Goal: Answer question/provide support

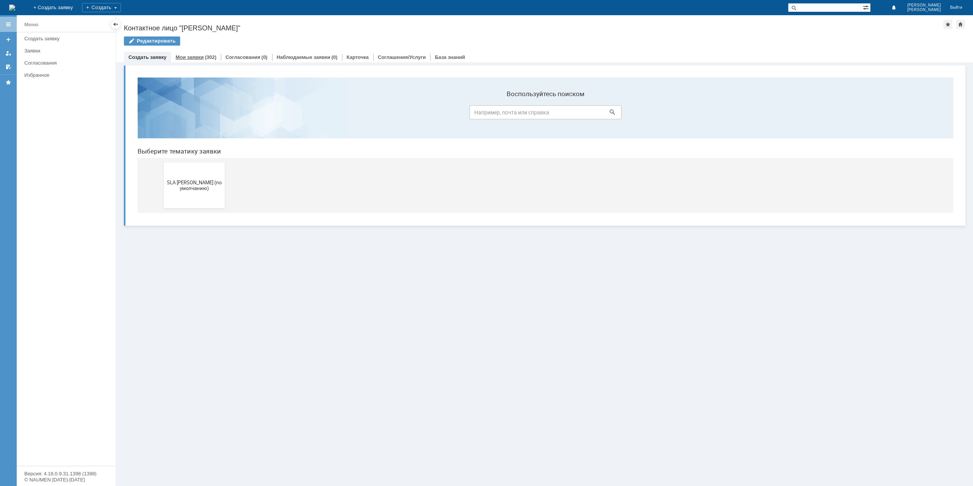
click at [196, 57] on link "Мои заявки" at bounding box center [190, 57] width 28 height 6
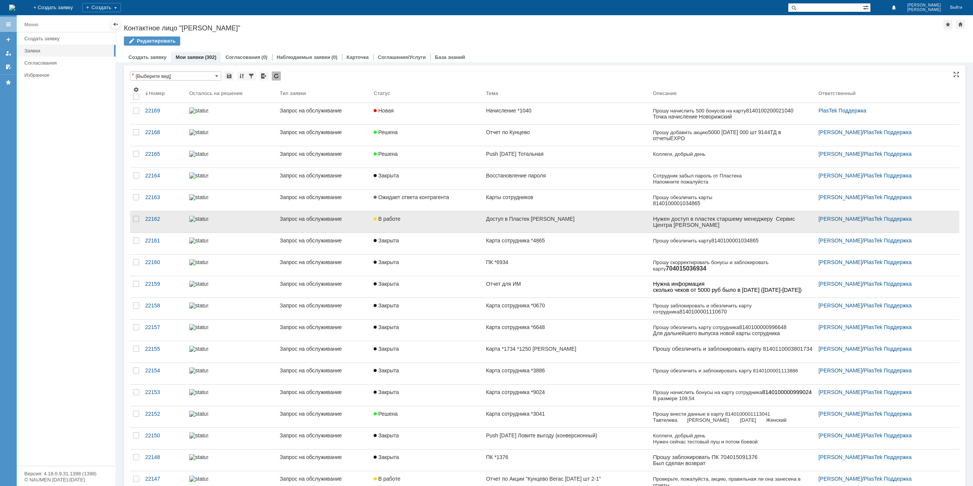
click at [452, 201] on link "Ожидает ответа контрагента" at bounding box center [427, 200] width 112 height 21
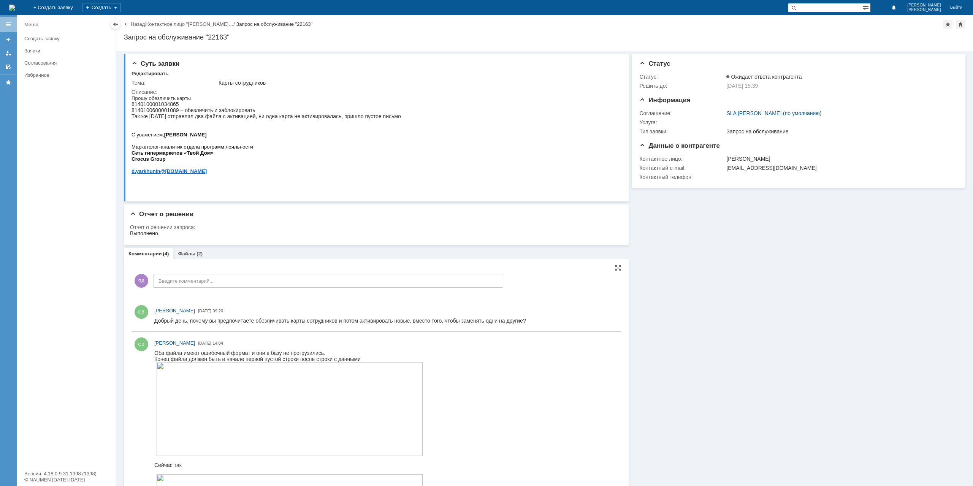
drag, startPoint x: 306, startPoint y: 702, endPoint x: 245, endPoint y: 354, distance: 353.3
drag, startPoint x: 245, startPoint y: 354, endPoint x: 279, endPoint y: 358, distance: 34.1
click at [279, 358] on span "Оба файла имеют ошибочный формат и они в базу не прогрузились. Конец файла долж…" at bounding box center [289, 484] width 271 height 268
click at [279, 358] on div "Конец файла должен быть в начале первой пустой строки после строки с данными" at bounding box center [289, 359] width 271 height 6
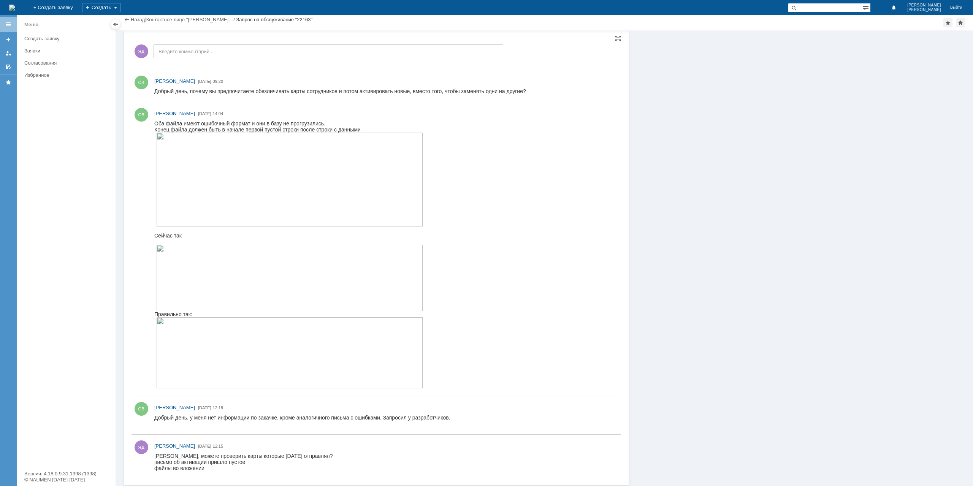
drag, startPoint x: 343, startPoint y: 827, endPoint x: 280, endPoint y: 418, distance: 414.2
drag, startPoint x: 278, startPoint y: 418, endPoint x: 444, endPoint y: 420, distance: 165.8
click at [444, 420] on div "Добрый день, у меня нет информации по закачке, кроме аналогичного письма с ошиб…" at bounding box center [302, 421] width 296 height 12
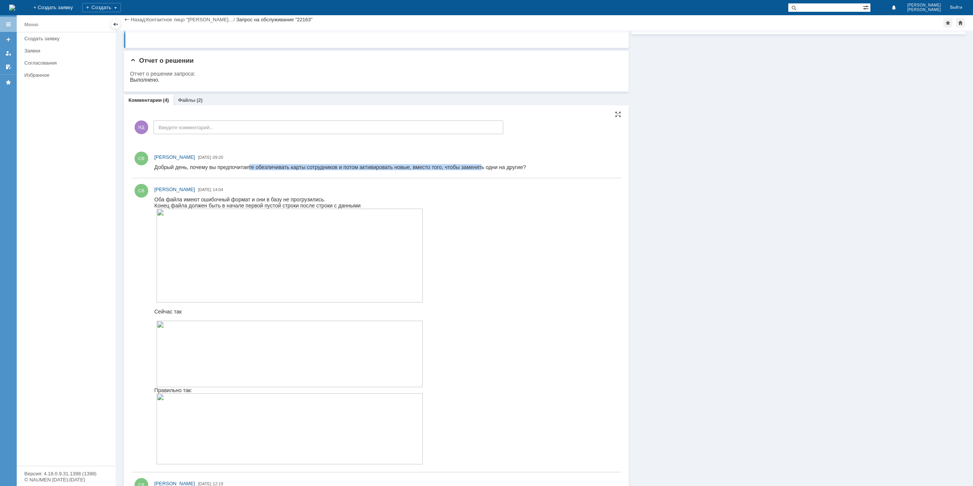
drag, startPoint x: 249, startPoint y: 168, endPoint x: 508, endPoint y: 167, distance: 258.9
click at [485, 168] on div "Добрый день, почему вы предпочитаете обезличивать карты сотрудников и потом акт…" at bounding box center [340, 167] width 372 height 6
click at [509, 167] on div "Добрый день, почему вы предпочитаете обезличивать карты сотрудников и потом акт…" at bounding box center [340, 167] width 372 height 6
click at [154, 169] on html "Добрый день, почему вы предпочитаете обезличивать карты сотрудников и потом акт…" at bounding box center [384, 167] width 460 height 7
click at [150, 168] on div "СВ [PERSON_NAME] [DATE] 09:20" at bounding box center [377, 162] width 490 height 26
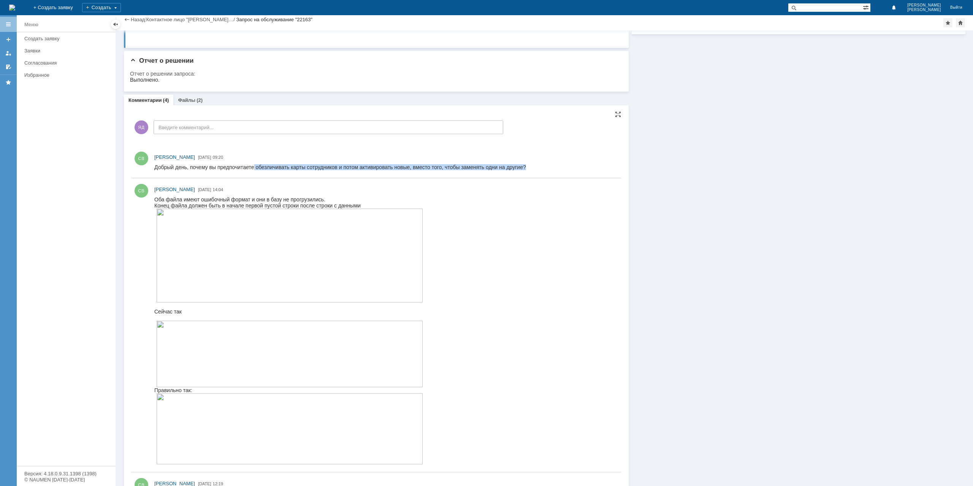
click at [515, 171] on html "Добрый день, почему вы предпочитаете обезличивать карты сотрудников и потом акт…" at bounding box center [384, 167] width 460 height 7
click at [515, 173] on div "СВ [PERSON_NAME] [DATE] 09:20" at bounding box center [377, 162] width 490 height 26
click at [526, 165] on html "Добрый день, почему вы предпочитаете обезличивать карты сотрудников и потом акт…" at bounding box center [384, 167] width 460 height 7
drag, startPoint x: 371, startPoint y: 168, endPoint x: 514, endPoint y: 167, distance: 143.7
click at [514, 167] on div "Добрый день, почему вы предпочитаете обезличивать карты сотрудников и потом акт…" at bounding box center [340, 167] width 372 height 6
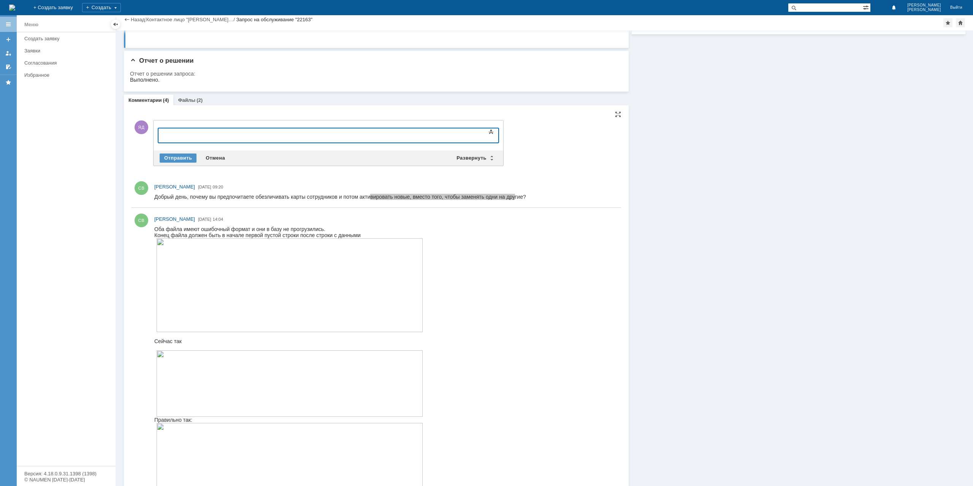
click at [202, 136] on div at bounding box center [220, 135] width 108 height 6
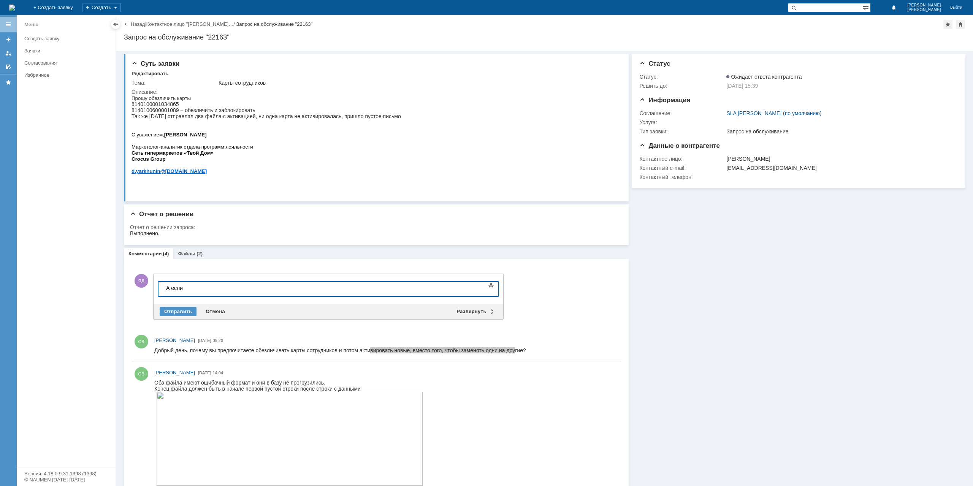
click at [208, 290] on div "А если" at bounding box center [220, 288] width 108 height 6
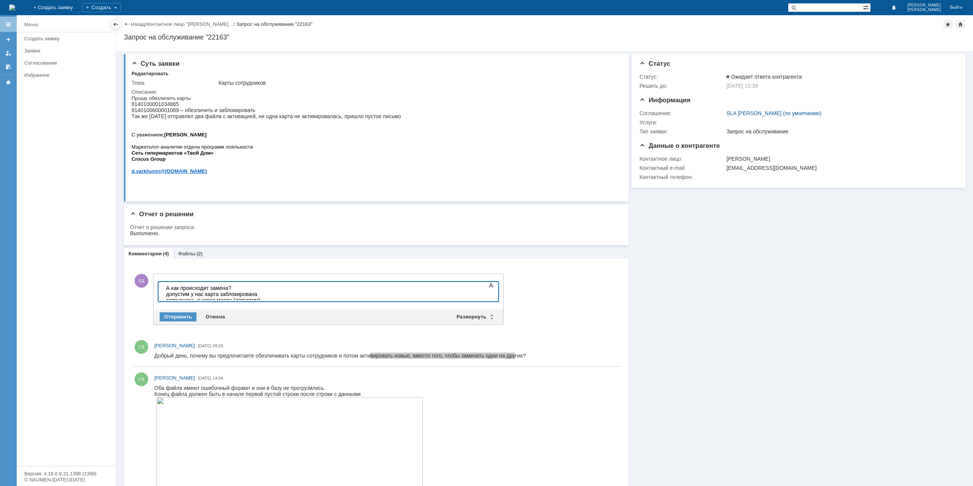
click at [274, 294] on div "А как происходит замена? допустим у нас карта заблокирована сотрудника, и через…" at bounding box center [220, 300] width 108 height 30
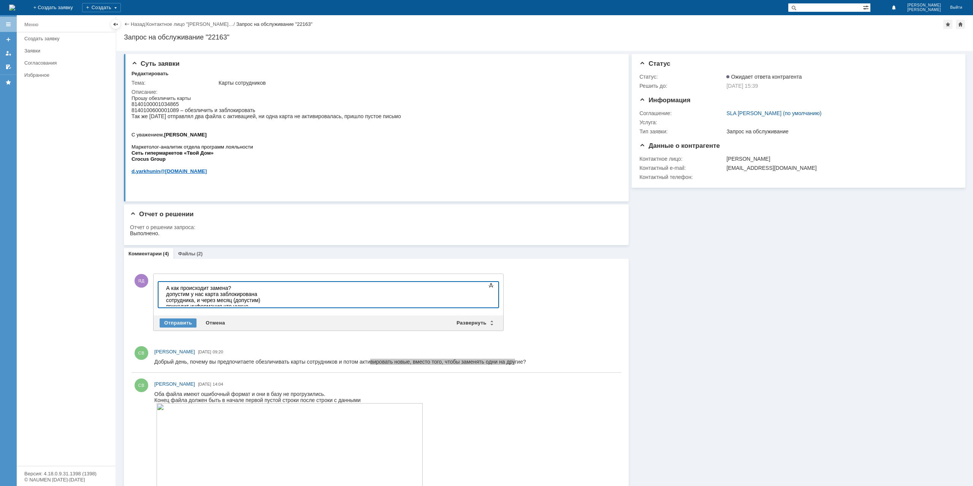
click at [200, 301] on div "А как происходит замена? допустим у нас карта заблокирована сотрудника, и через…" at bounding box center [220, 300] width 108 height 30
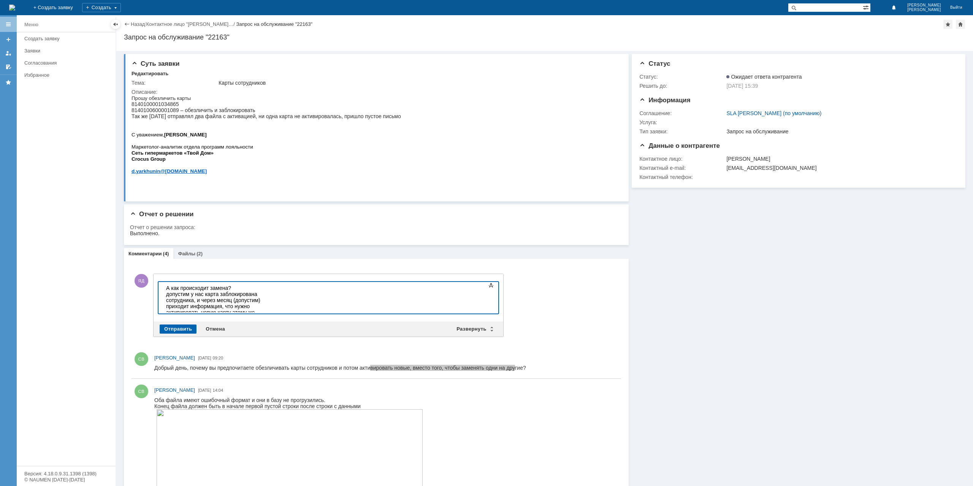
click at [174, 330] on div "Отправить" at bounding box center [178, 329] width 37 height 9
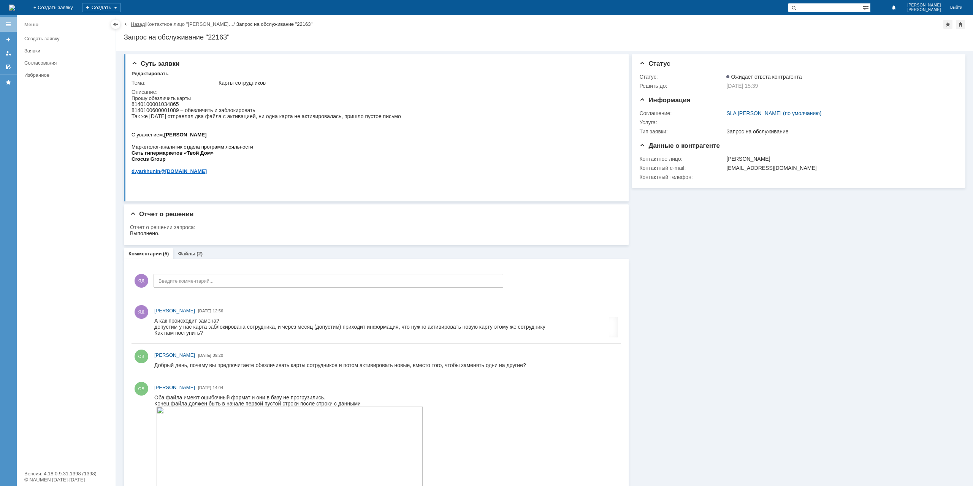
click at [137, 25] on link "Назад" at bounding box center [138, 24] width 14 height 6
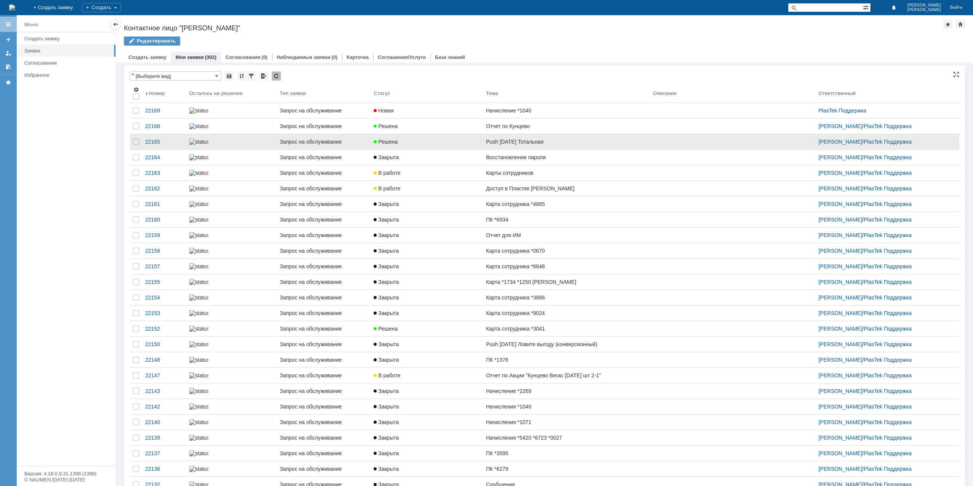
click at [410, 145] on div "Решена" at bounding box center [427, 142] width 106 height 6
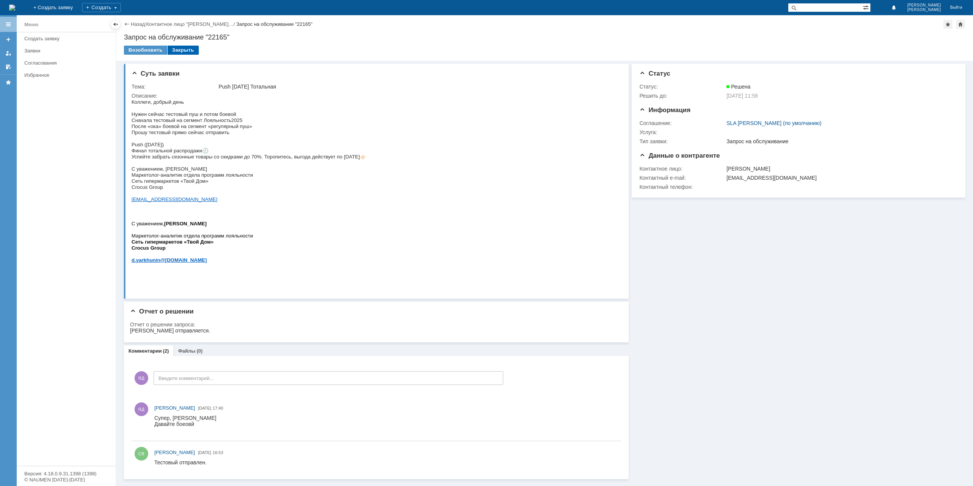
click at [187, 50] on div "Закрыть" at bounding box center [183, 50] width 31 height 9
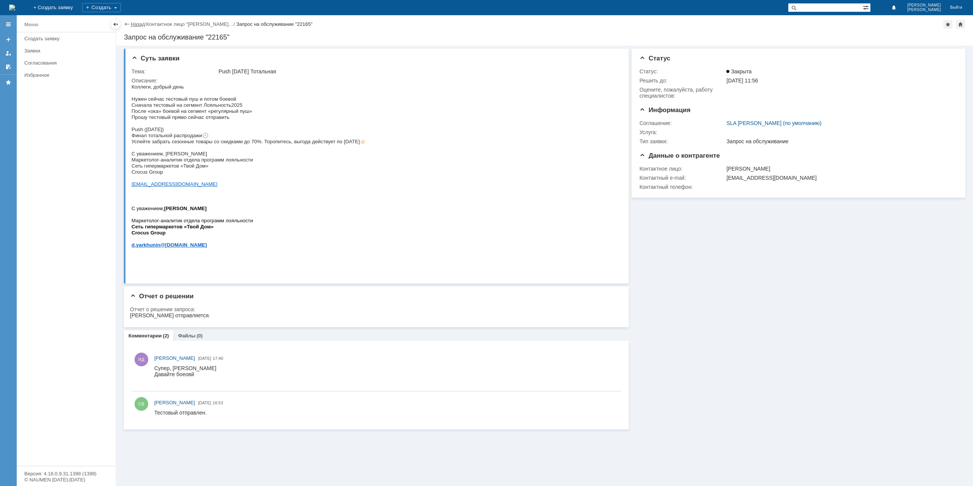
click at [136, 22] on link "Назад" at bounding box center [138, 24] width 14 height 6
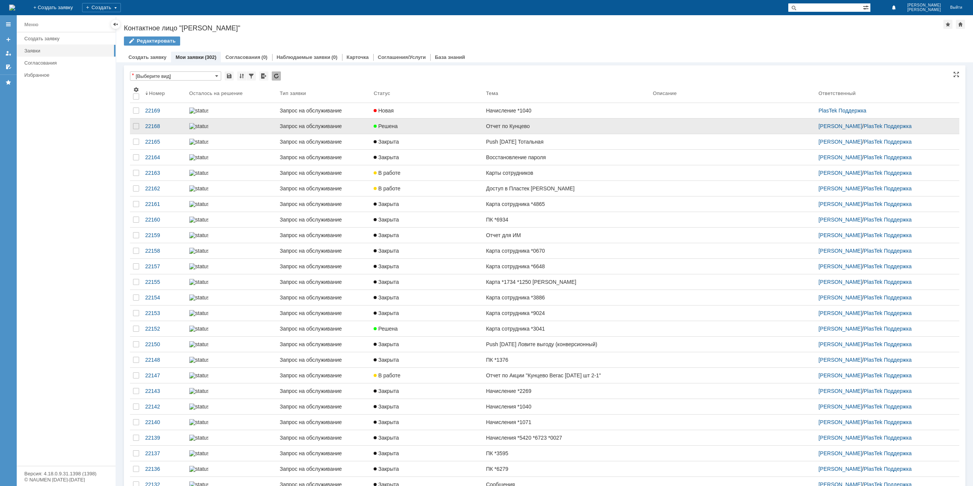
click at [528, 129] on div "Отчет по Кунцево" at bounding box center [566, 126] width 161 height 6
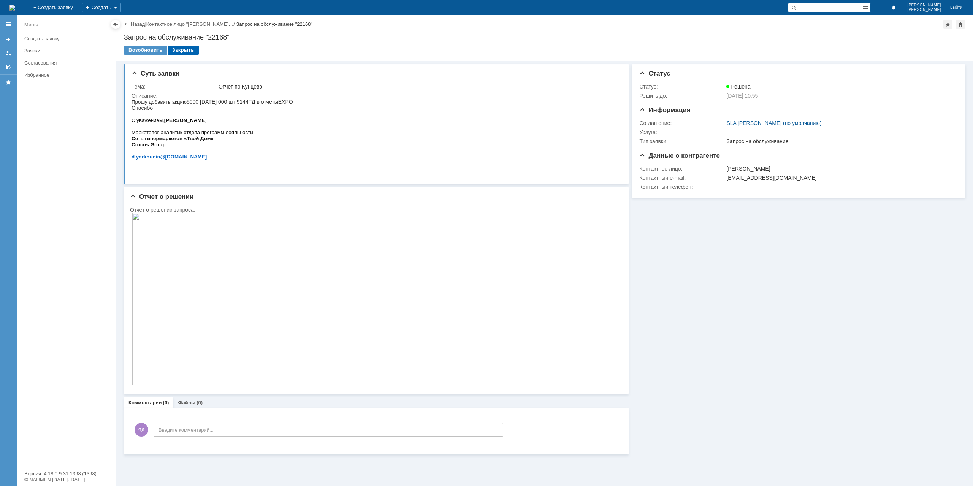
click at [184, 49] on div "Закрыть" at bounding box center [183, 50] width 31 height 9
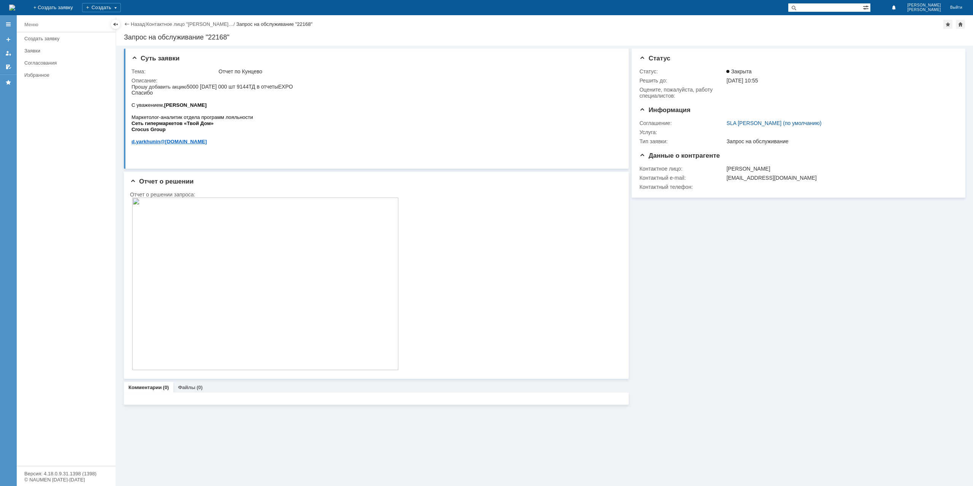
click at [133, 24] on link "Назад" at bounding box center [138, 24] width 14 height 6
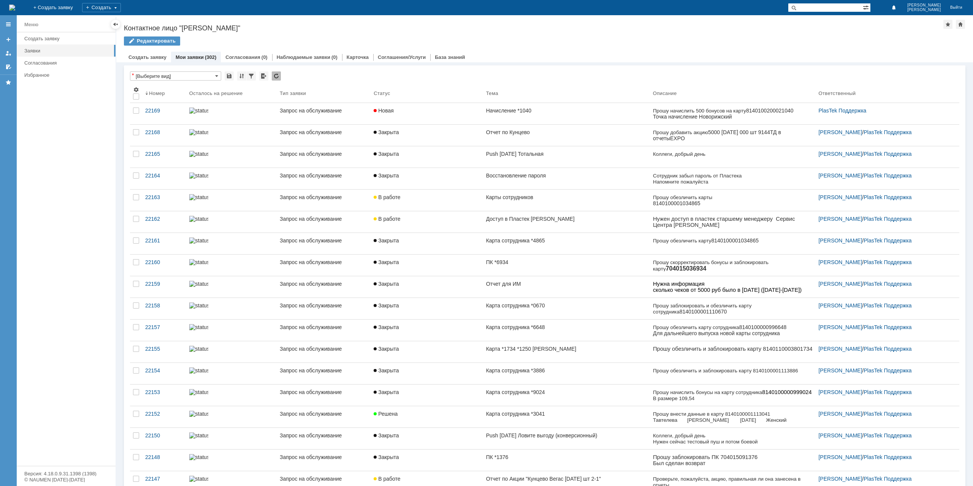
click at [533, 414] on div "Карта сотрудника *3041" at bounding box center [566, 414] width 161 height 6
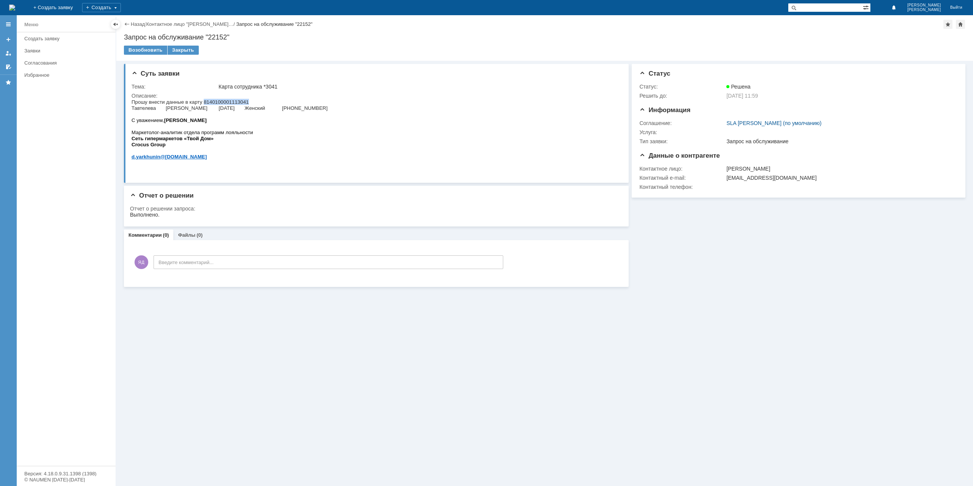
drag, startPoint x: 247, startPoint y: 100, endPoint x: 205, endPoint y: 101, distance: 42.6
click at [205, 101] on span "Прошу внести данные в карту 8140100001113041" at bounding box center [190, 102] width 117 height 6
copy span "8140100001113041"
click at [171, 51] on div "Закрыть" at bounding box center [183, 50] width 31 height 9
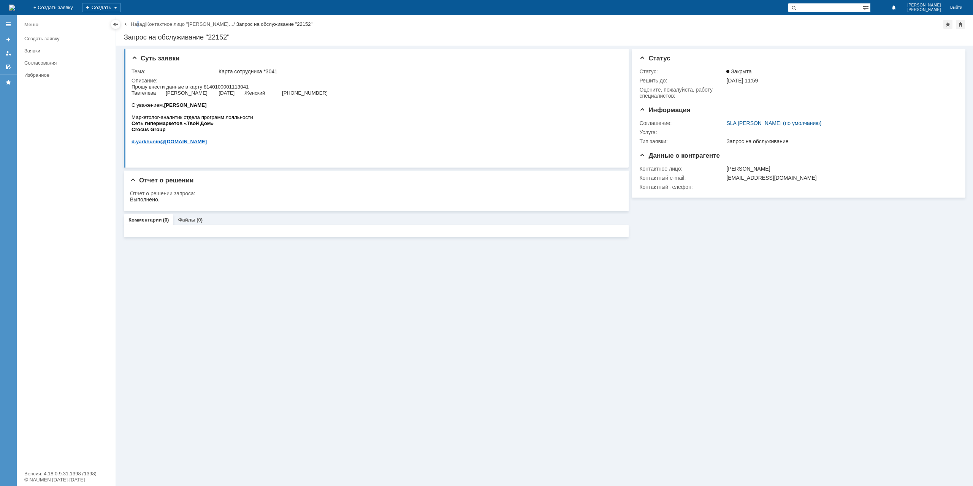
click at [138, 21] on div "Назад | Контактное лицо "[PERSON_NAME]… / Запрос на обслуживание "22152"" at bounding box center [545, 24] width 842 height 9
click at [138, 23] on link "Назад" at bounding box center [138, 24] width 14 height 6
